Goal: Task Accomplishment & Management: Use online tool/utility

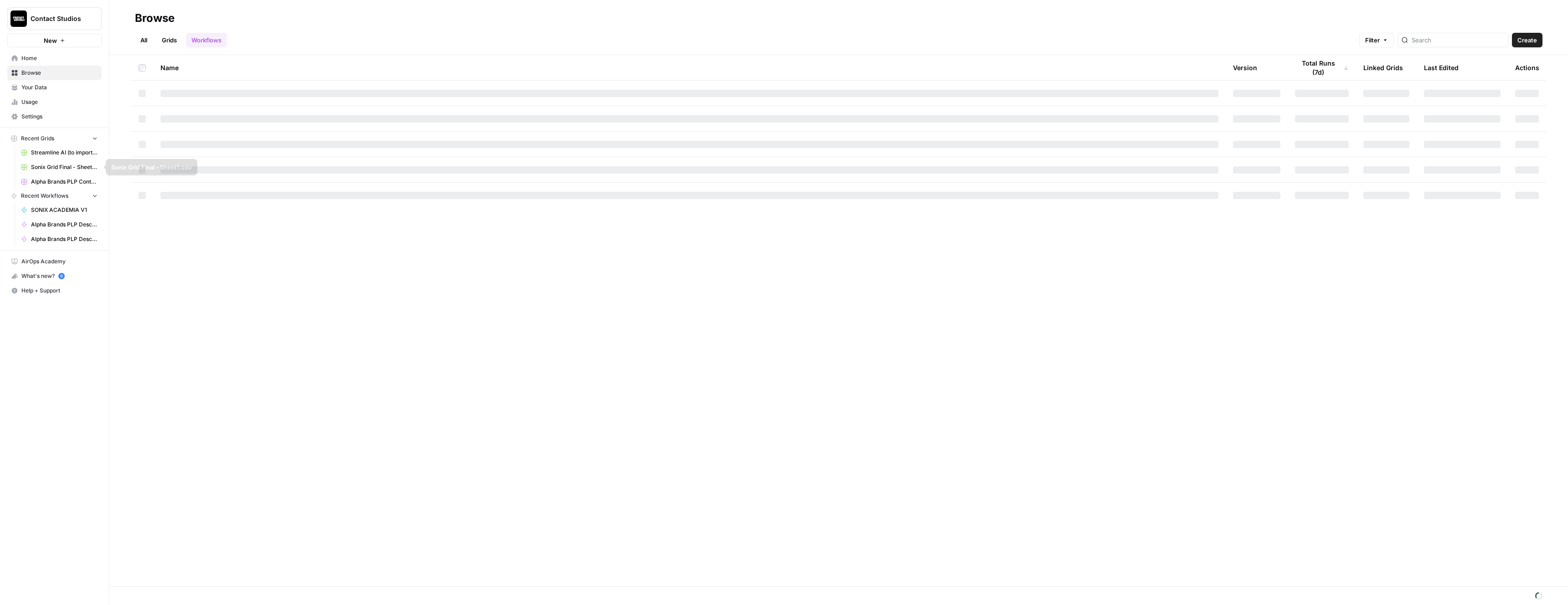
click at [64, 181] on span "Alpha Brands PLP Content Grid" at bounding box center [64, 181] width 66 height 8
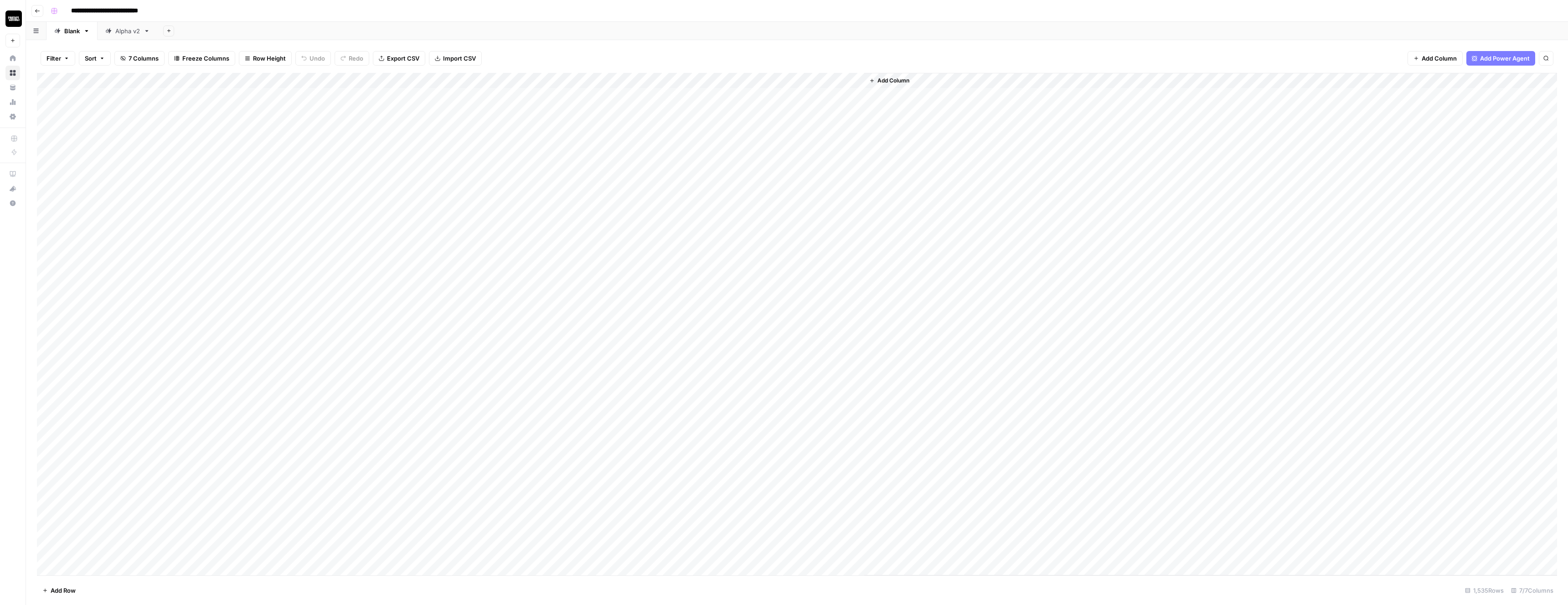
click at [401, 82] on div "Add Column" at bounding box center [797, 324] width 1520 height 503
click at [416, 172] on span "Edit Workflow" at bounding box center [429, 170] width 80 height 9
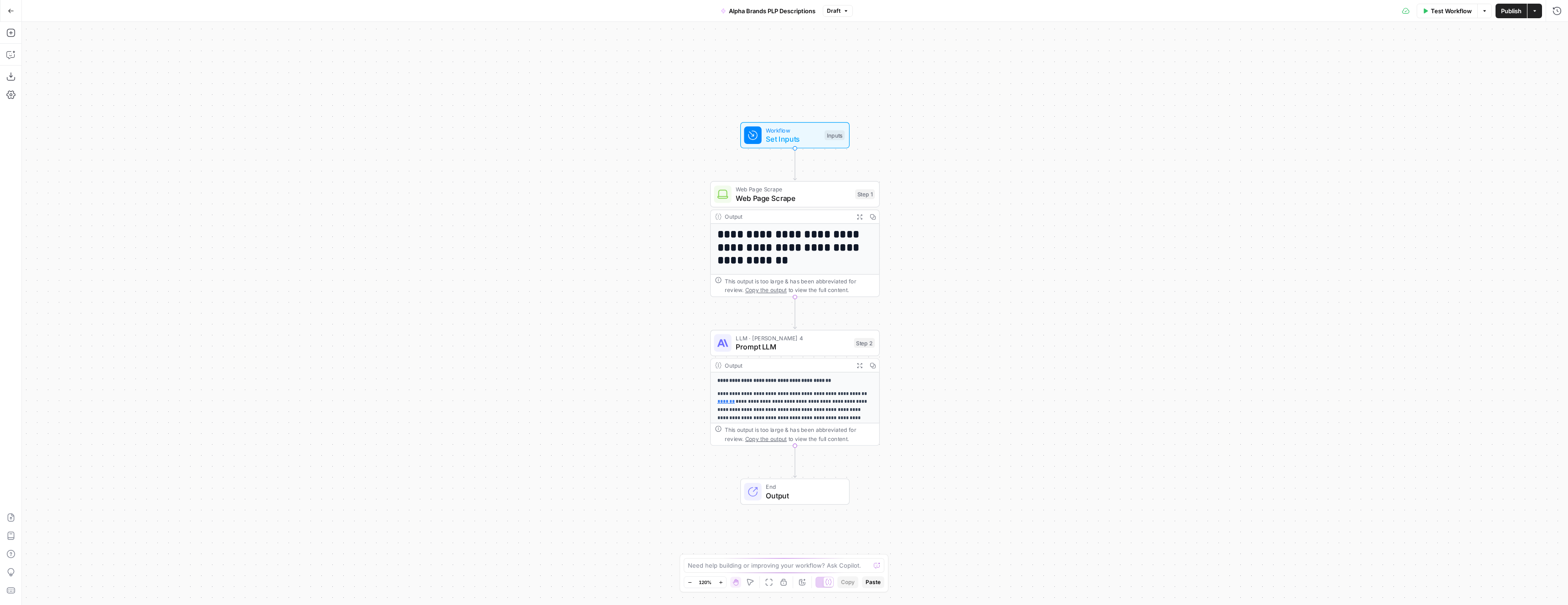
click at [817, 197] on span "Web Page Scrape" at bounding box center [793, 198] width 115 height 11
click at [841, 199] on span "Web Page Scrape" at bounding box center [793, 198] width 115 height 11
click at [815, 248] on h1 "**********" at bounding box center [795, 248] width 155 height 39
click at [814, 244] on h1 "**********" at bounding box center [795, 248] width 155 height 39
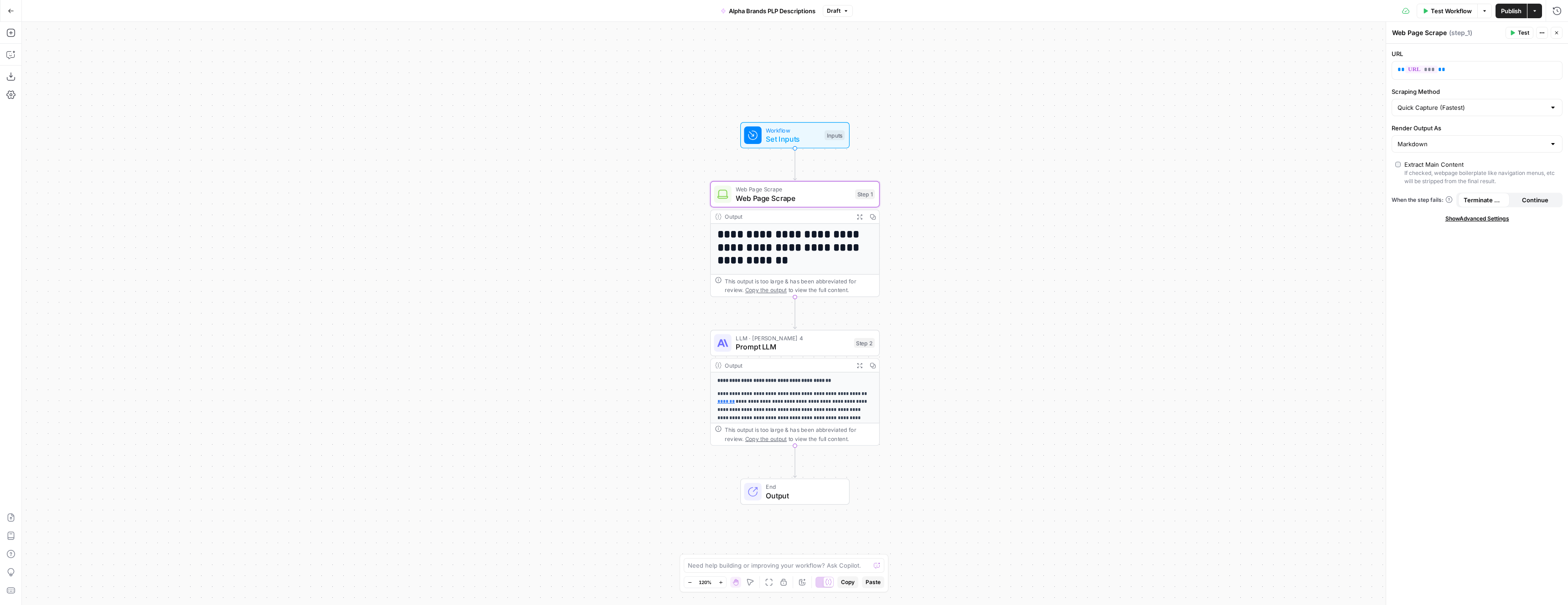
click at [814, 244] on h1 "**********" at bounding box center [795, 248] width 155 height 39
click at [800, 217] on div "Output" at bounding box center [787, 217] width 125 height 9
click at [974, 255] on div "**********" at bounding box center [795, 313] width 1546 height 584
click at [805, 286] on div "This output is too large & has been abbreviated for review. Copy the output to …" at bounding box center [800, 285] width 150 height 17
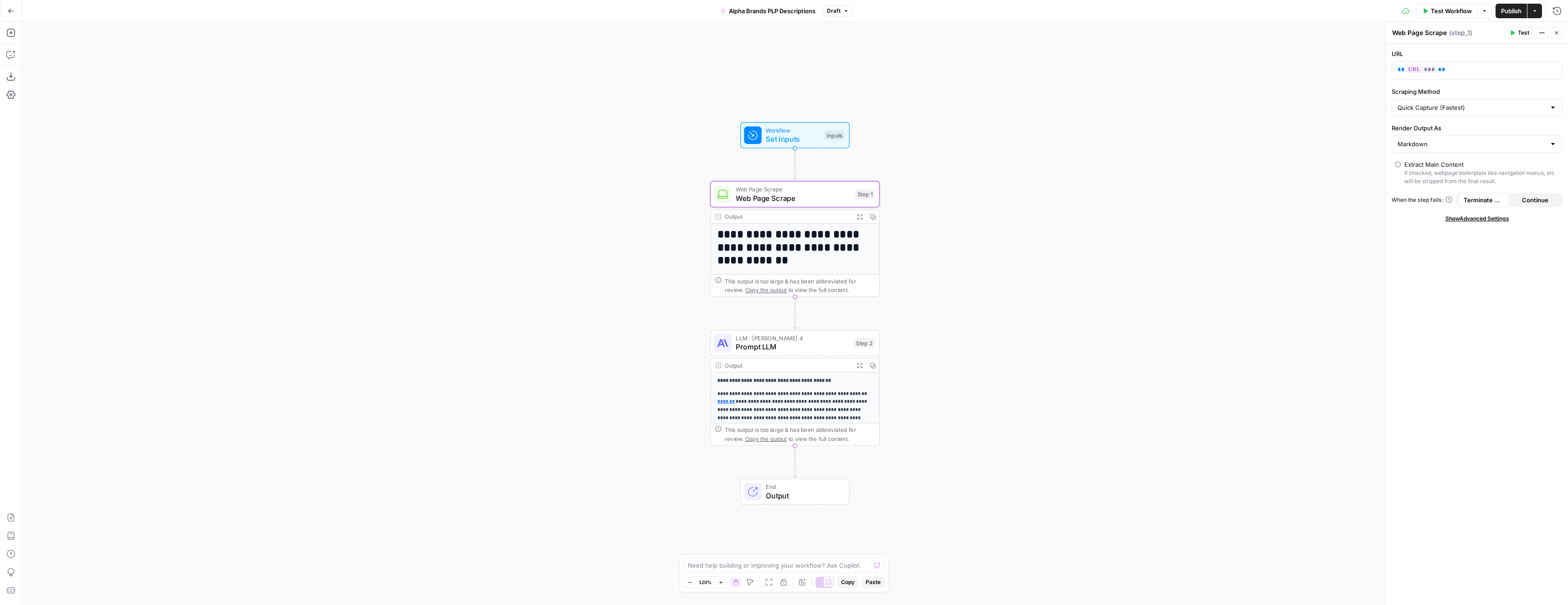
click at [805, 286] on div "This output is too large & has been abbreviated for review. Copy the output to …" at bounding box center [800, 285] width 150 height 17
click at [796, 341] on span "Prompt LLM" at bounding box center [793, 347] width 114 height 11
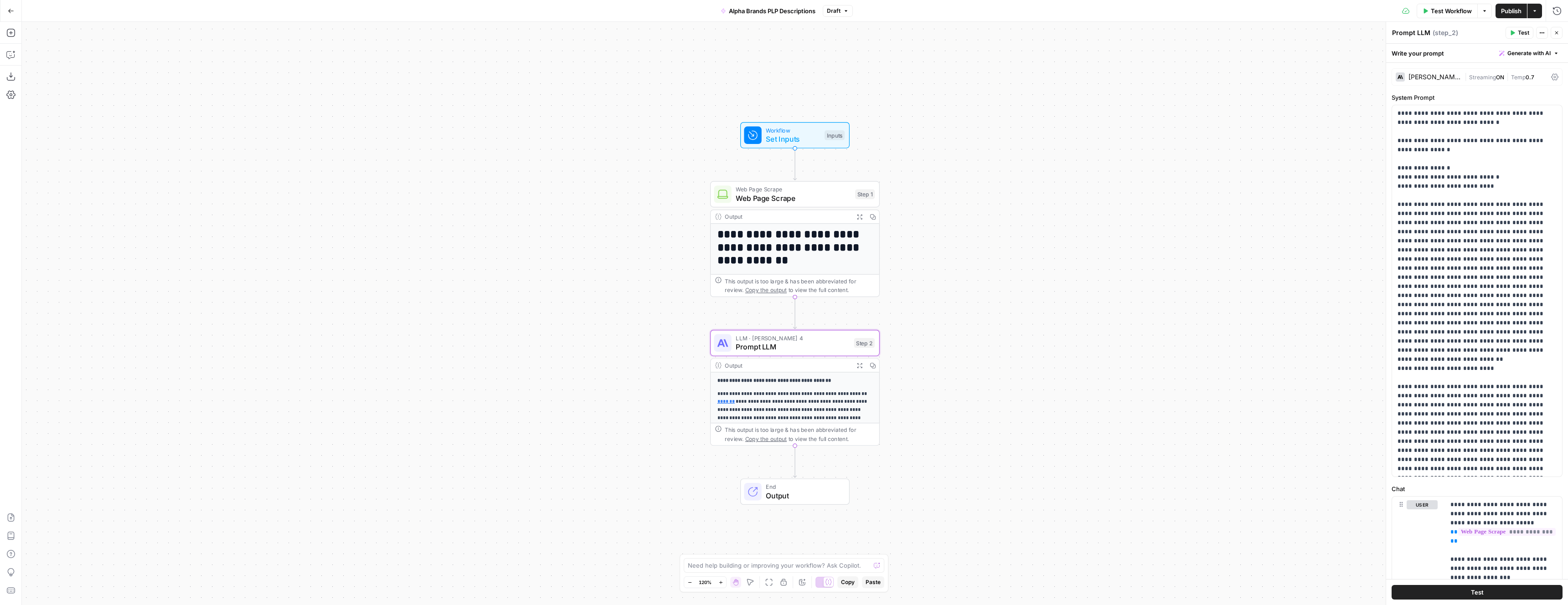
click at [780, 257] on h1 "**********" at bounding box center [795, 248] width 155 height 39
click at [796, 205] on div "Web Page Scrape Web Page Scrape Step 1 Copy step Delete step Add Note Test" at bounding box center [795, 194] width 170 height 26
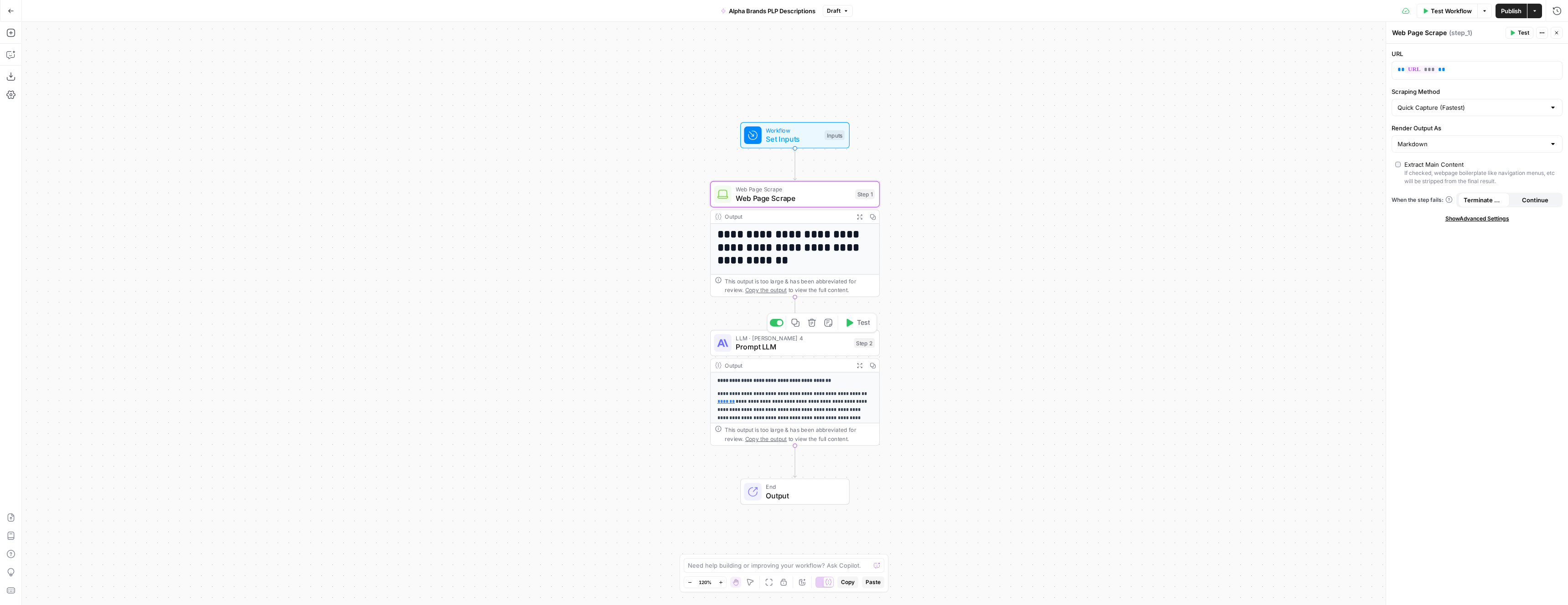
click at [786, 341] on span "LLM · [PERSON_NAME] 4" at bounding box center [793, 338] width 114 height 9
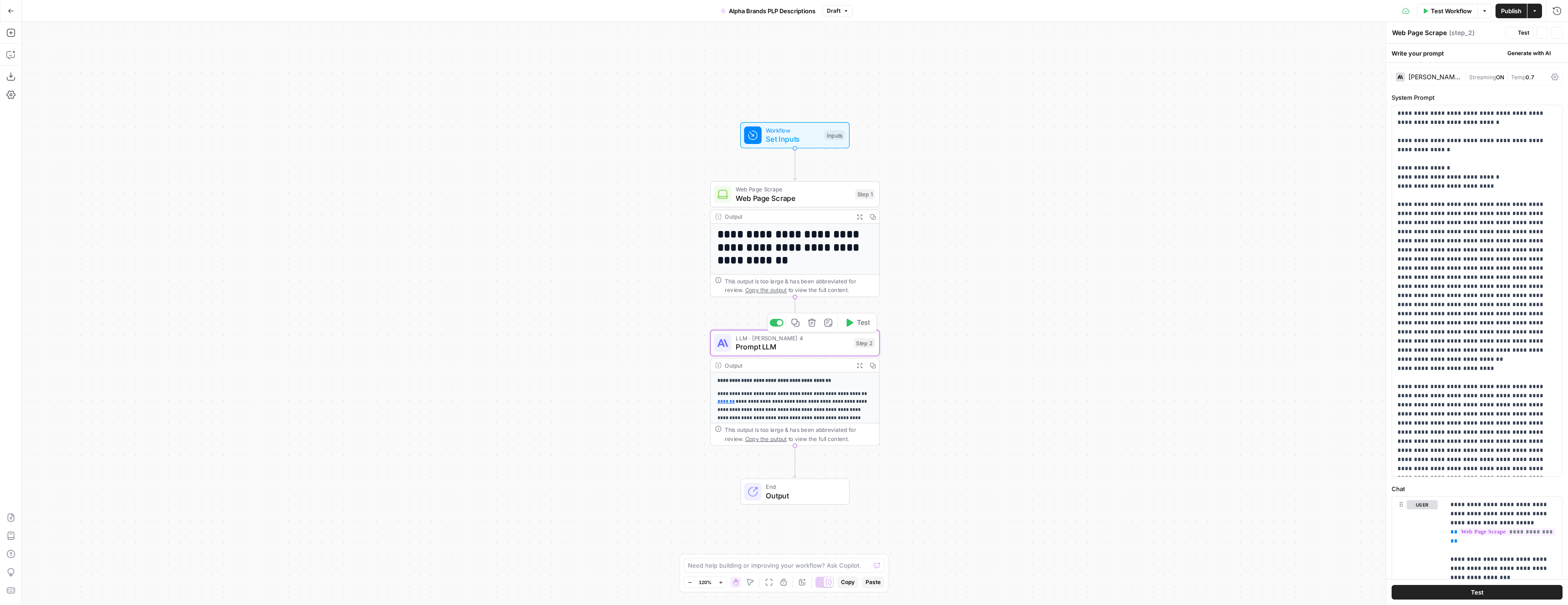
type textarea "Prompt LLM"
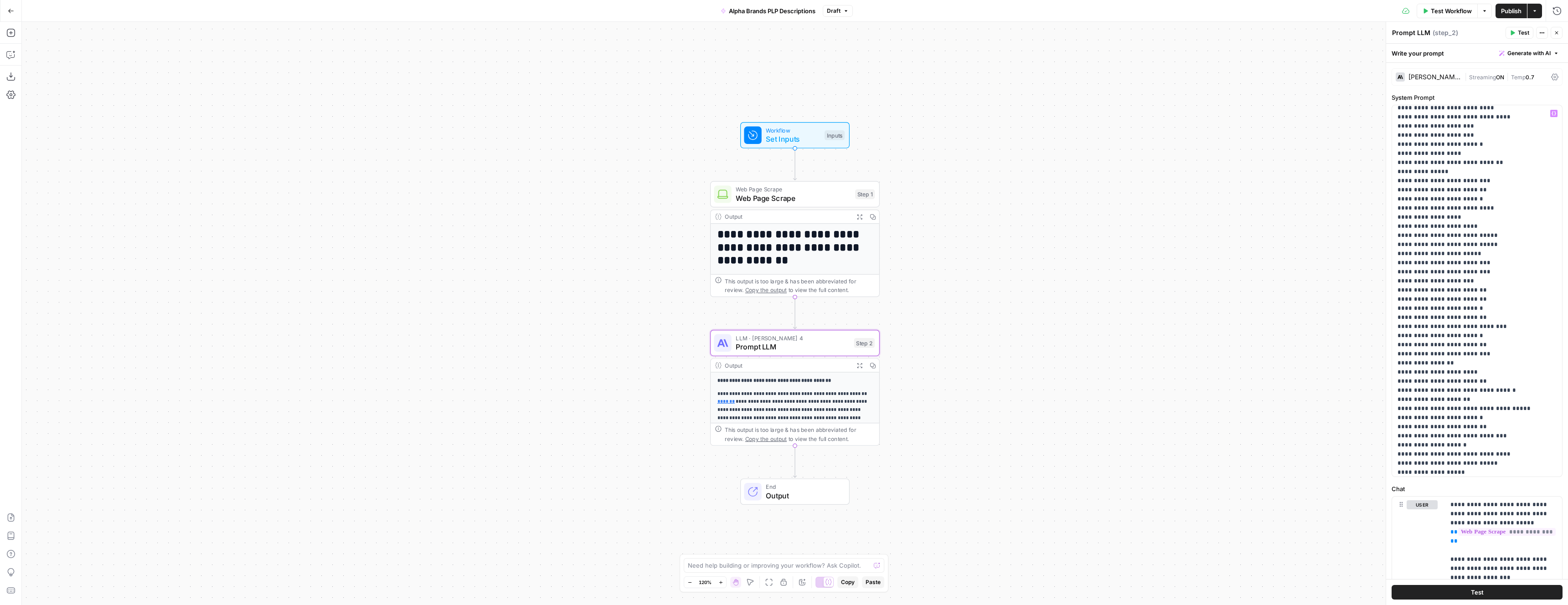
scroll to position [8077, 0]
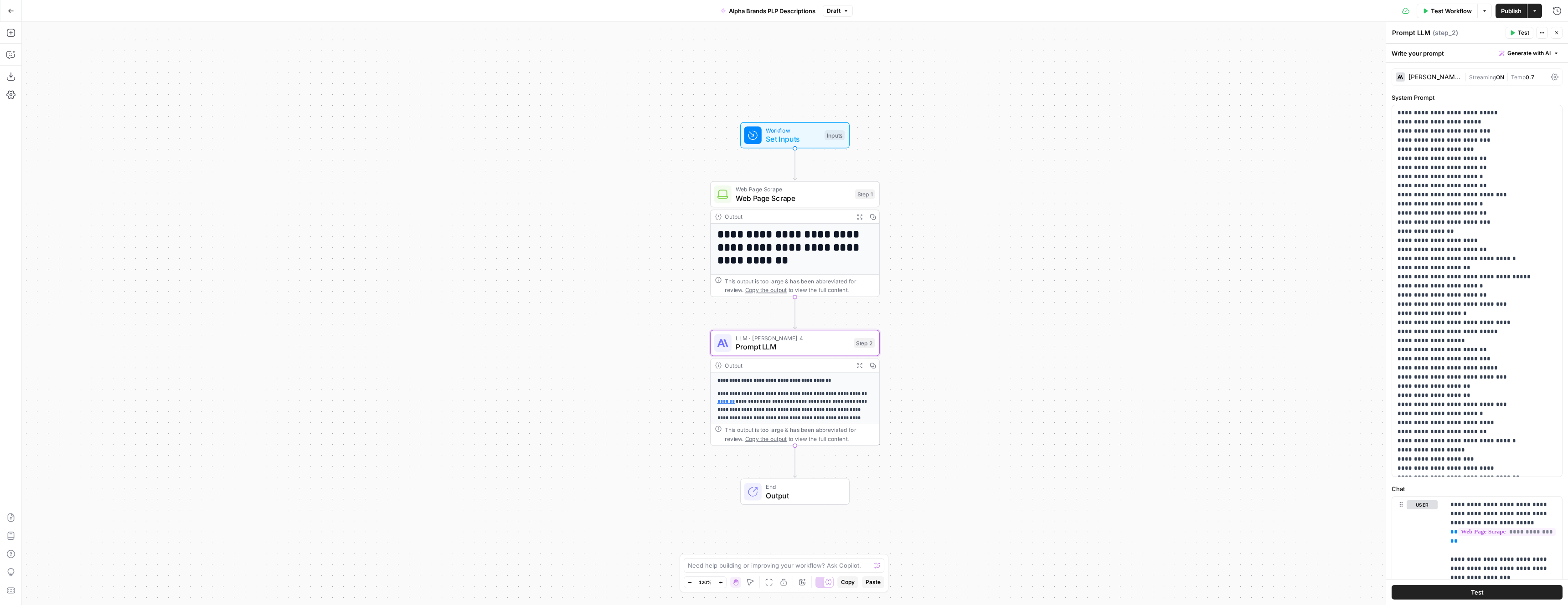
click at [5, 12] on button "Go Back" at bounding box center [10, 10] width 16 height 16
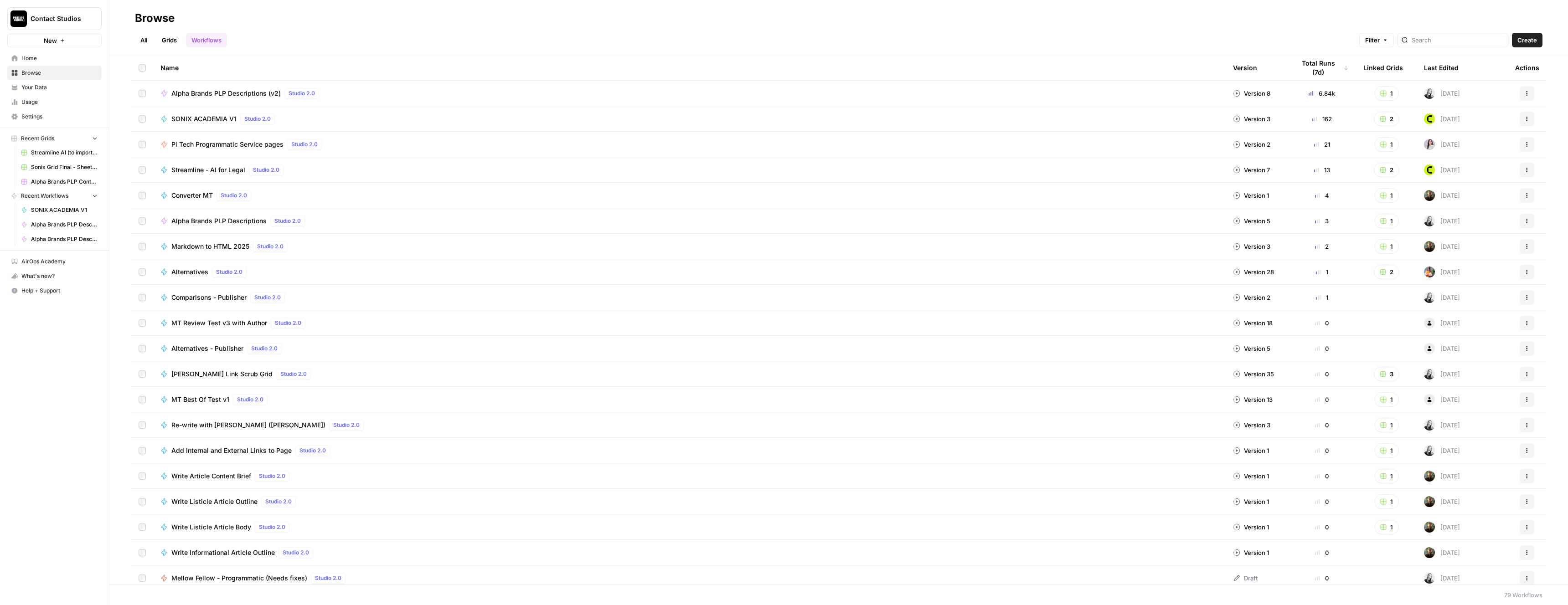
click at [460, 94] on div "Alpha Brands PLP Descriptions (v2) Studio 2.0" at bounding box center [690, 94] width 1058 height 11
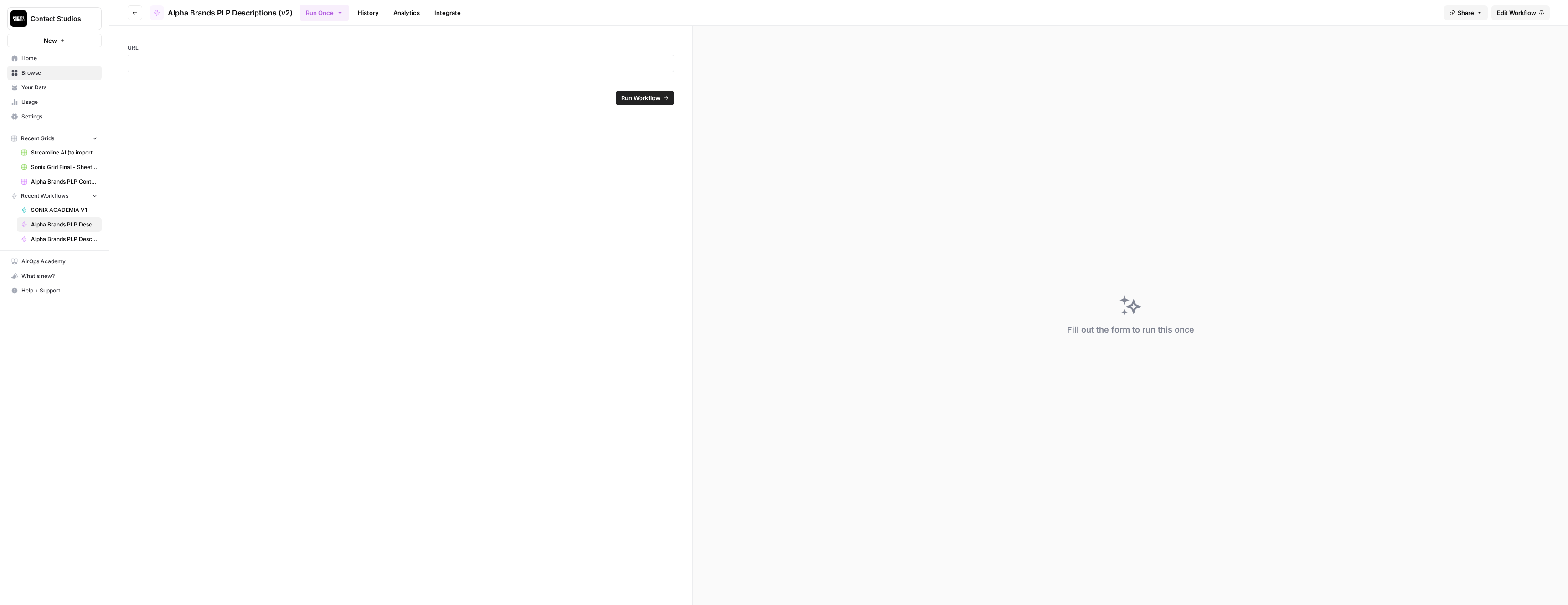
click at [46, 196] on span "Recent Workflows" at bounding box center [44, 195] width 47 height 8
click at [58, 228] on span "Alpha Brands PLP Descriptions (v2)" at bounding box center [64, 224] width 66 height 8
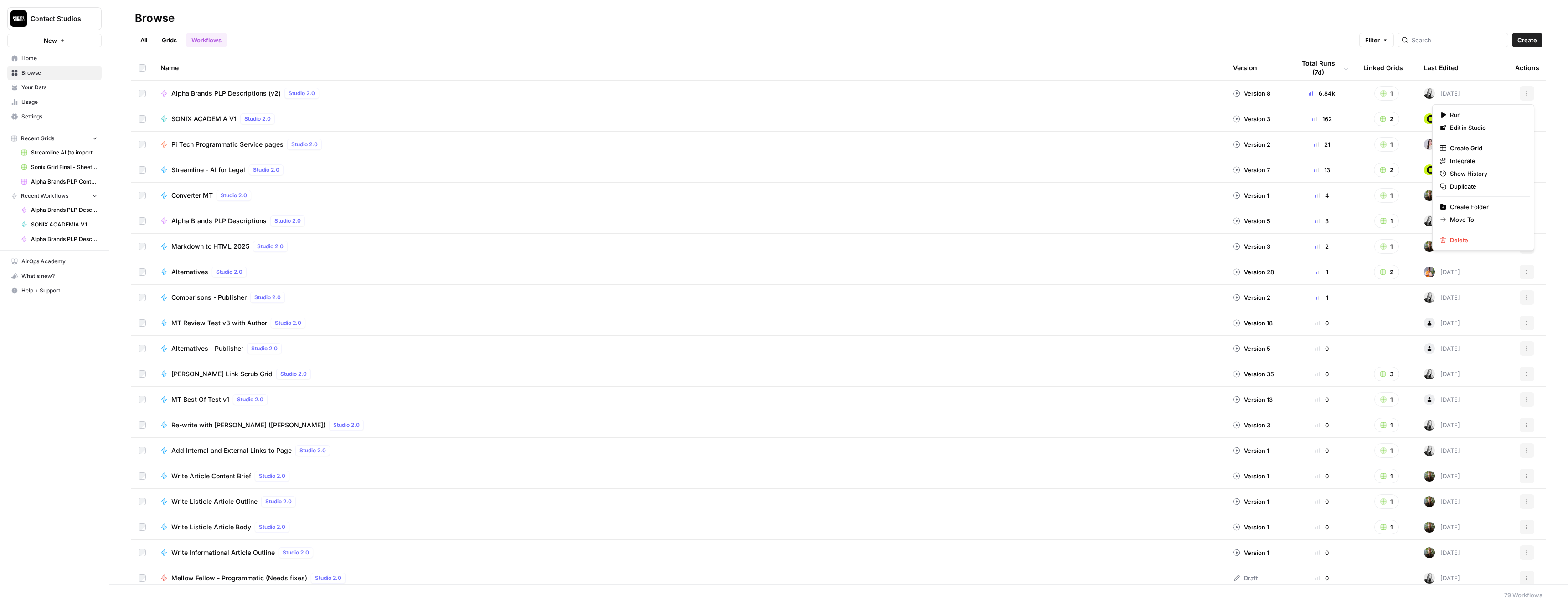
click at [1524, 91] on icon "button" at bounding box center [1527, 93] width 5 height 5
click at [1488, 186] on span "Duplicate" at bounding box center [1486, 186] width 73 height 9
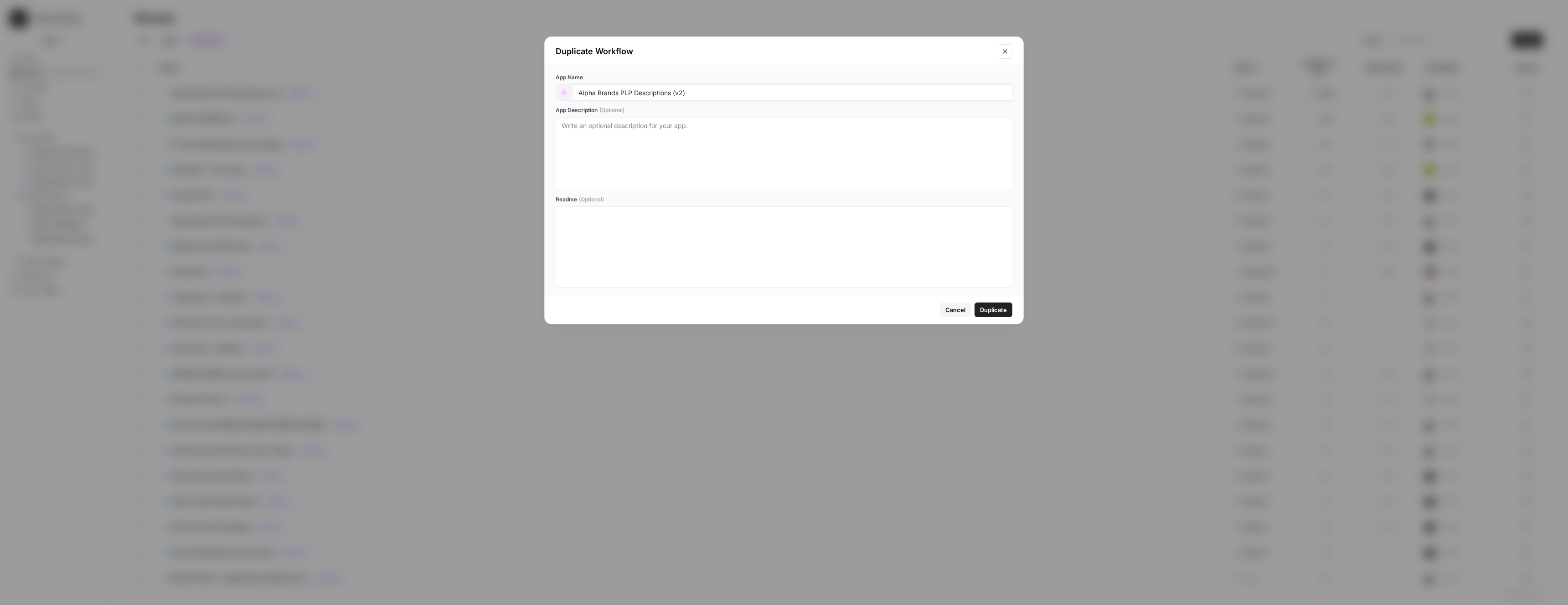
drag, startPoint x: 617, startPoint y: 94, endPoint x: 555, endPoint y: 92, distance: 62.0
click at [556, 93] on div "Alpha Brands PLP Descriptions (v2)" at bounding box center [784, 93] width 457 height 16
drag, startPoint x: 617, startPoint y: 92, endPoint x: 551, endPoint y: 92, distance: 66.0
click at [551, 92] on div "App Name Alpha Brands PLP Descriptions (v2) App Description (Optional) Readme (…" at bounding box center [784, 181] width 478 height 229
click at [702, 95] on input "Terpene Belt Farms PLP Descriptions (v2)" at bounding box center [792, 92] width 428 height 8
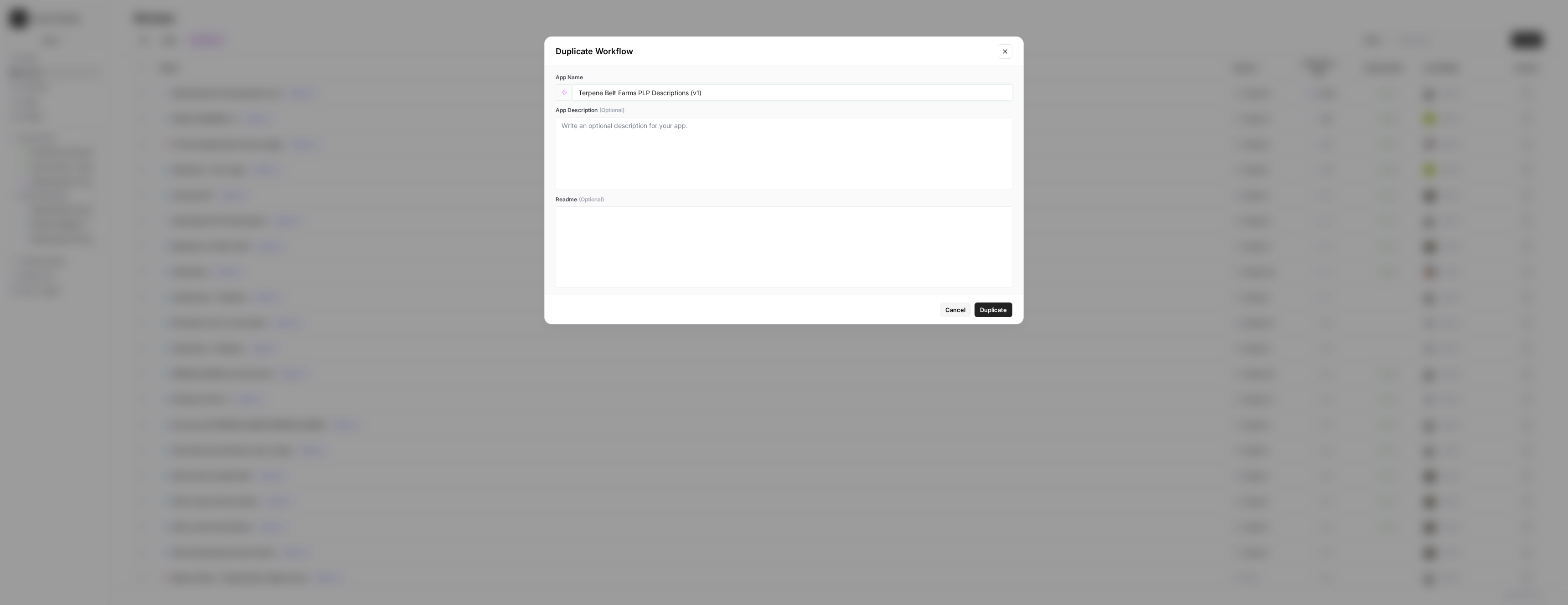
type input "Terpene Belt Farms PLP Descriptions (v1)"
click at [997, 310] on span "Duplicate" at bounding box center [993, 310] width 27 height 9
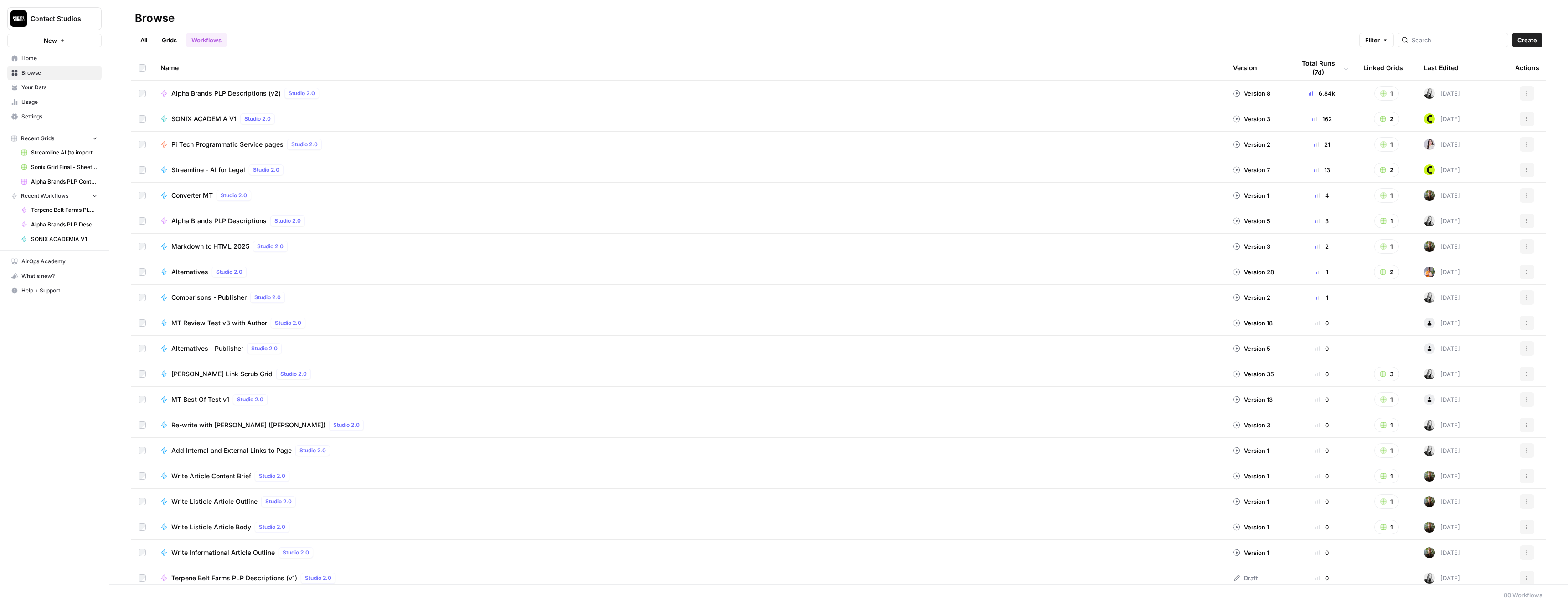
click at [1455, 45] on div at bounding box center [1453, 40] width 111 height 15
click at [1447, 44] on div at bounding box center [1453, 40] width 111 height 15
type input "terpene"
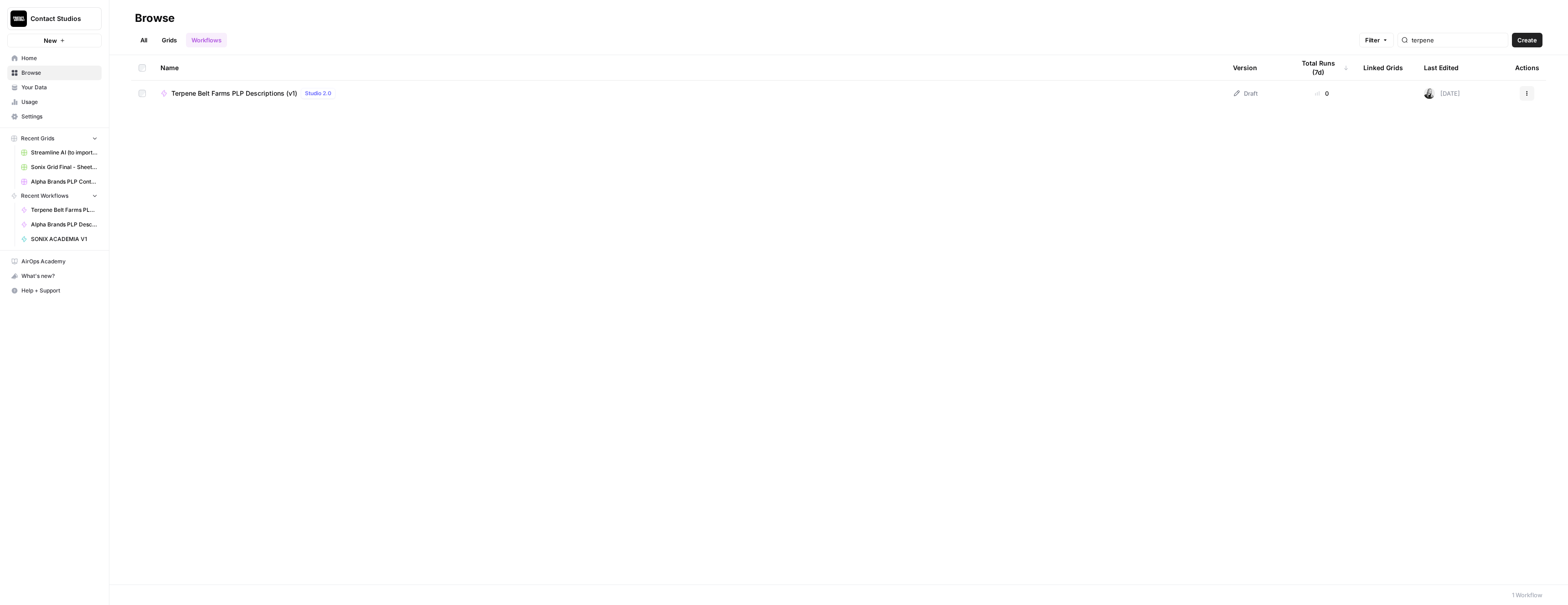
click at [752, 90] on div "Terpene Belt Farms PLP Descriptions (v1) Studio 2.0" at bounding box center [690, 94] width 1058 height 11
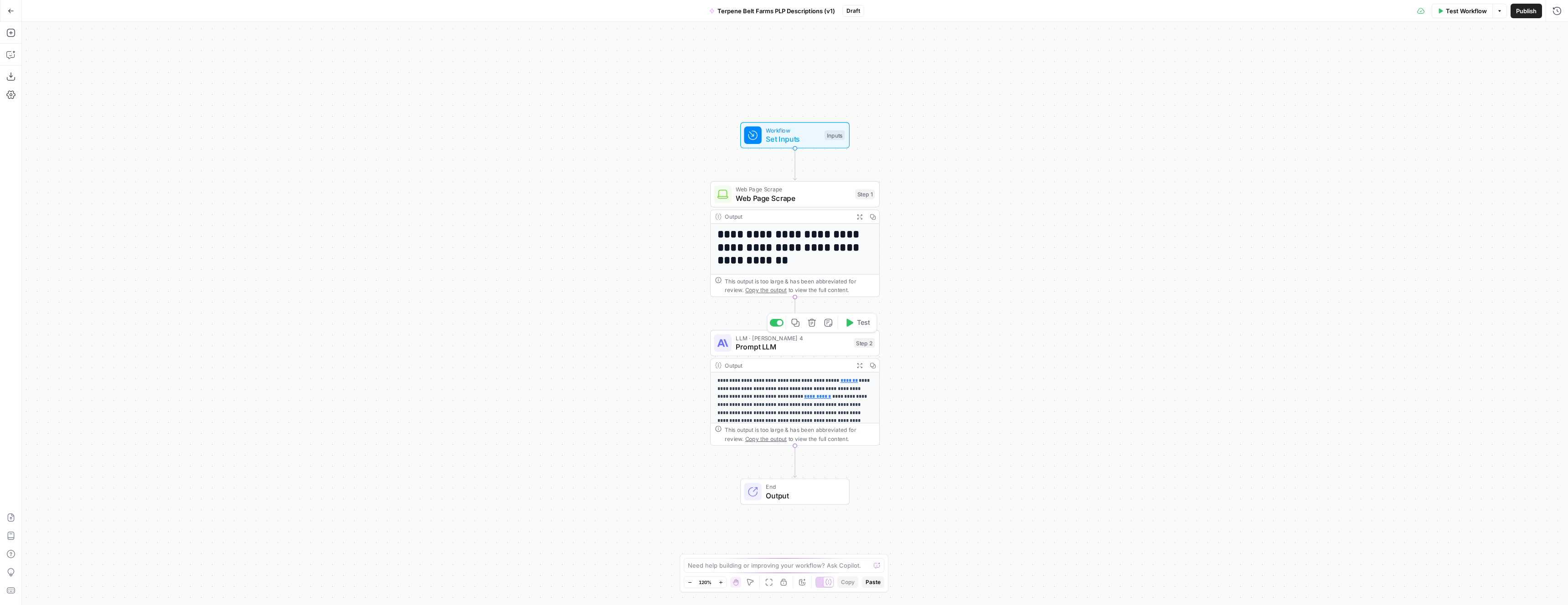
click at [827, 346] on span "Prompt LLM" at bounding box center [793, 347] width 114 height 11
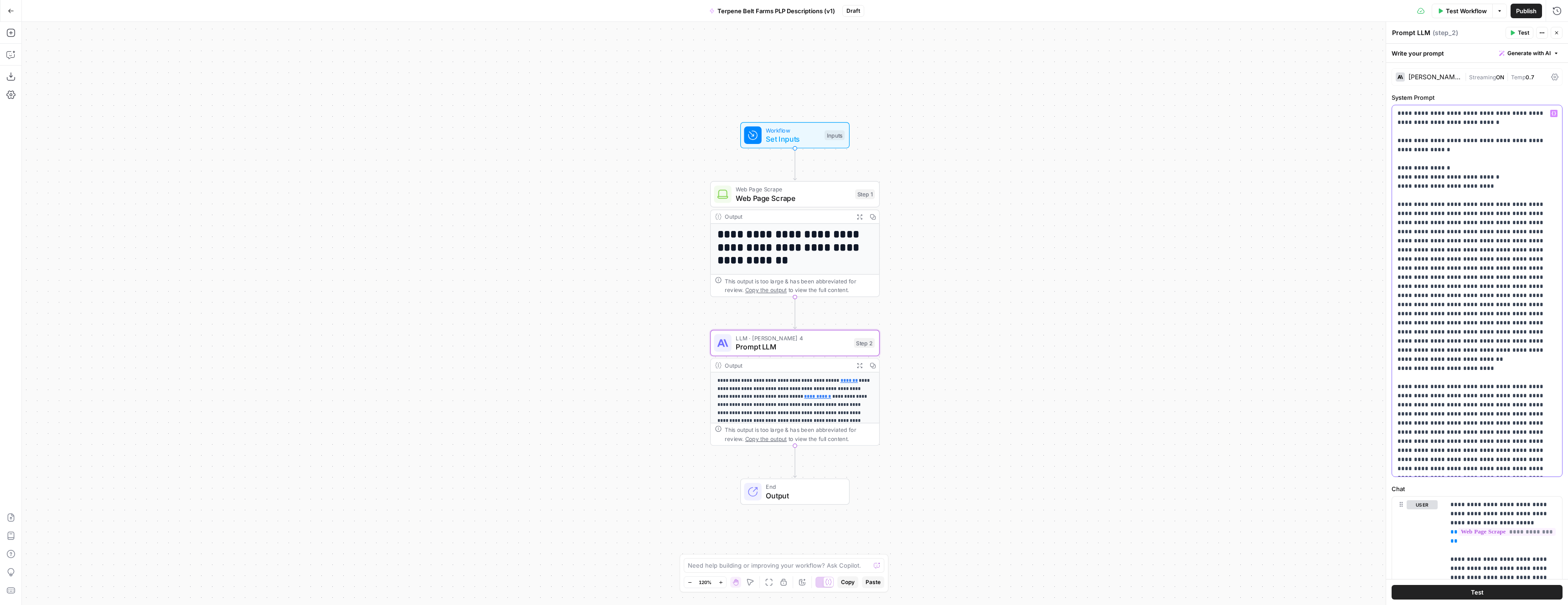
drag, startPoint x: 1451, startPoint y: 123, endPoint x: 1416, endPoint y: 122, distance: 35.0
drag, startPoint x: 1398, startPoint y: 166, endPoint x: 1398, endPoint y: 201, distance: 35.0
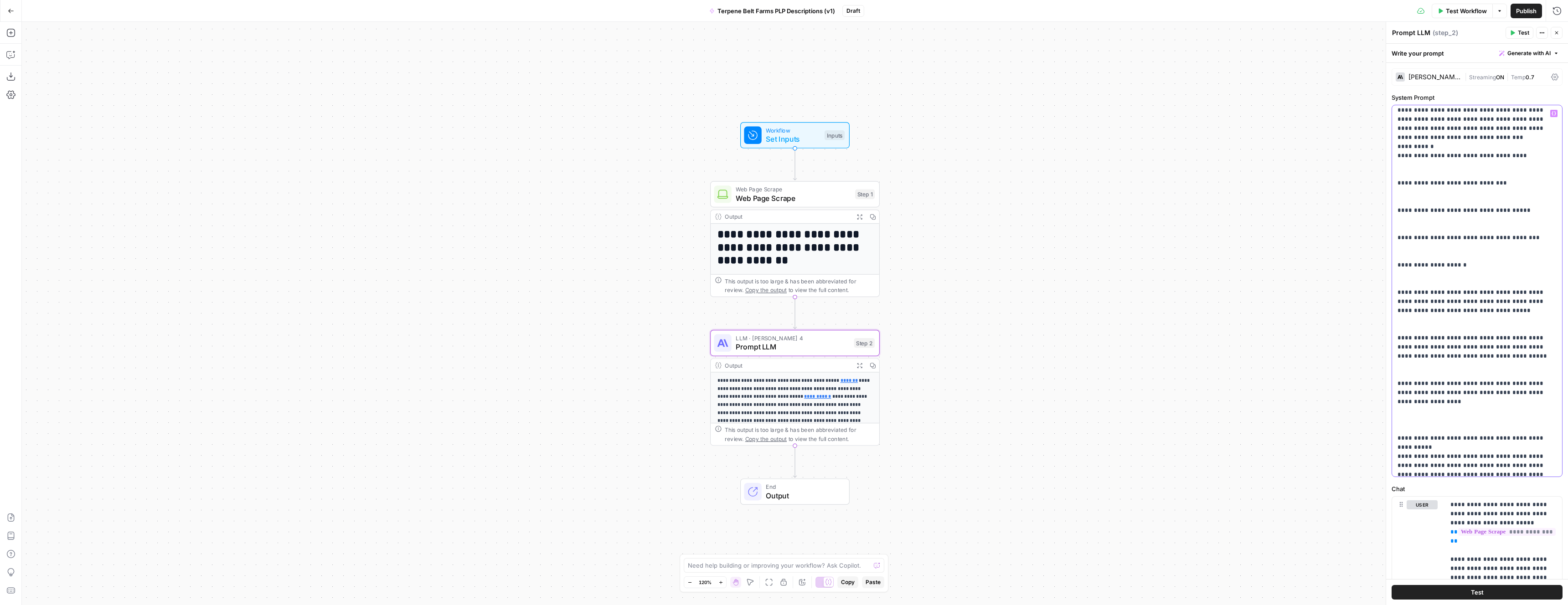
scroll to position [6073, 0]
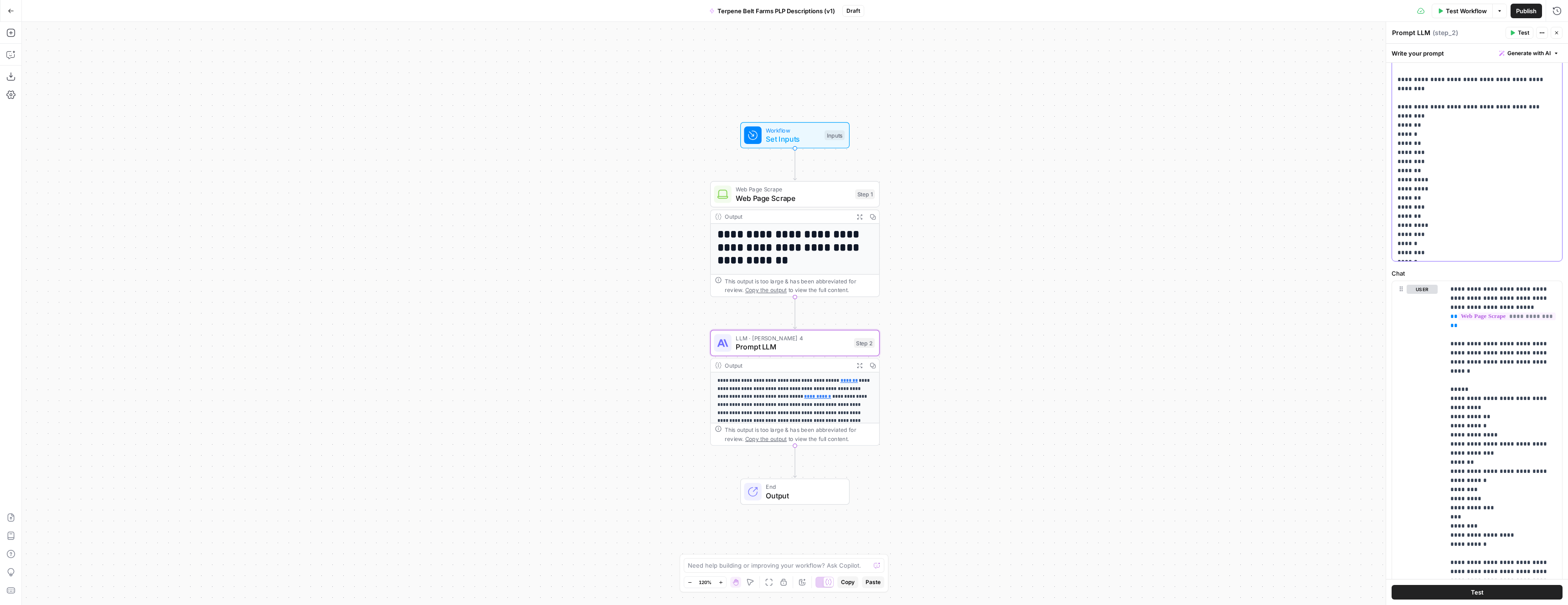
scroll to position [232, 0]
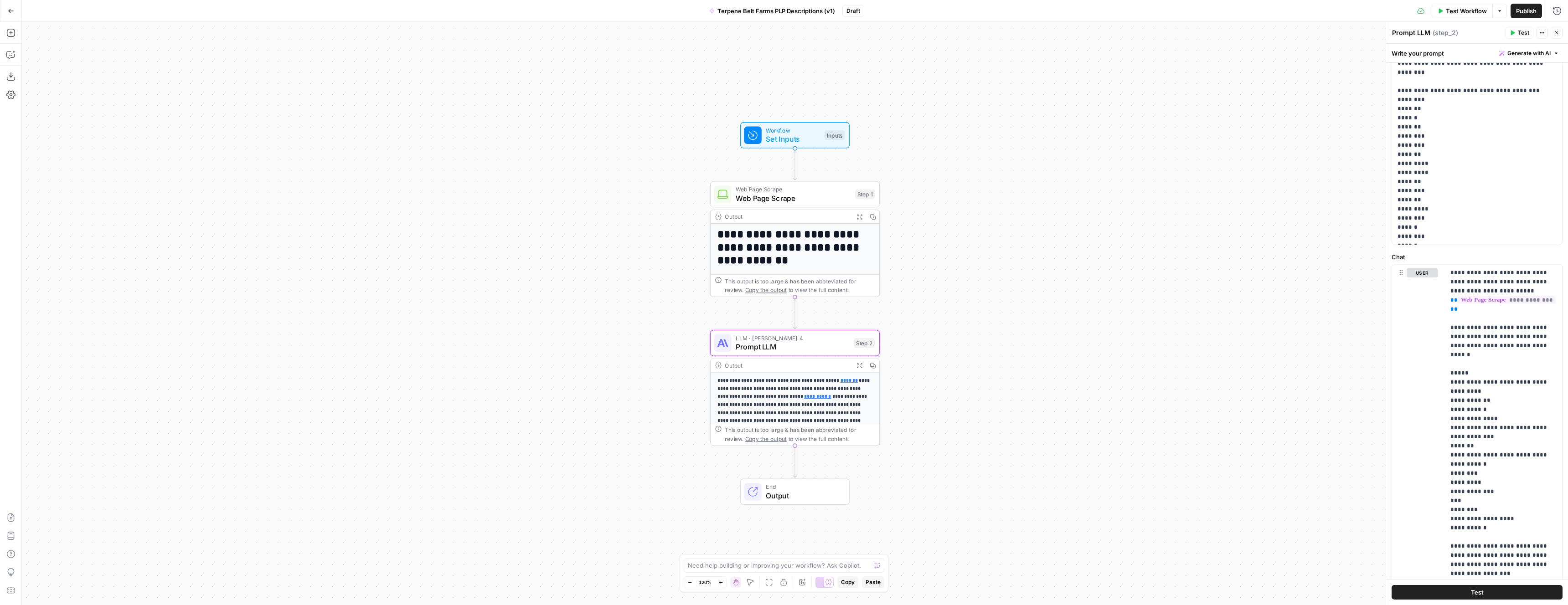
click at [1341, 112] on div "**********" at bounding box center [795, 313] width 1546 height 584
click at [1525, 12] on span "Publish" at bounding box center [1527, 10] width 21 height 9
